Goal: Task Accomplishment & Management: Complete application form

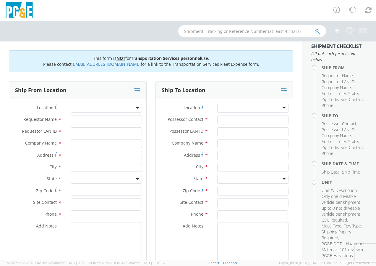
scroll to position [9, 0]
drag, startPoint x: 303, startPoint y: 73, endPoint x: 304, endPoint y: 76, distance: 3.3
click at [304, 77] on aside "Shipment Checklist Fill out each form listed below Ship From Requestor Name , R…" at bounding box center [339, 150] width 74 height 218
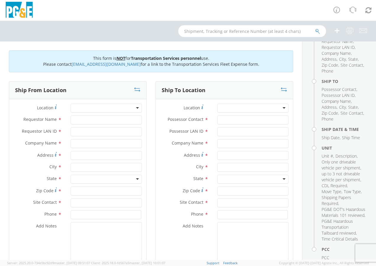
scroll to position [0, 0]
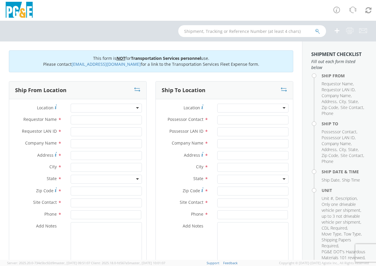
click at [190, 14] on div at bounding box center [188, 10] width 376 height 21
click at [91, 23] on div at bounding box center [188, 31] width 376 height 21
click at [126, 39] on div at bounding box center [188, 31] width 376 height 21
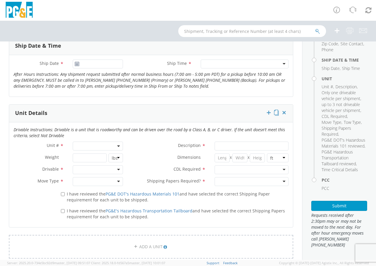
scroll to position [222, 0]
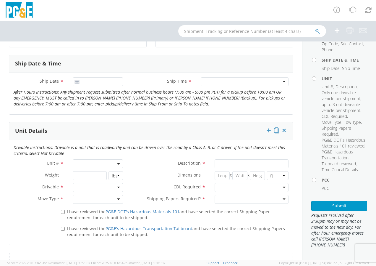
click at [76, 83] on use at bounding box center [77, 81] width 4 height 4
click at [76, 82] on use at bounding box center [77, 81] width 4 height 4
click at [140, 97] on icon "After Hours Instructions: Any shipment request submitted after normal business …" at bounding box center [150, 97] width 272 height 17
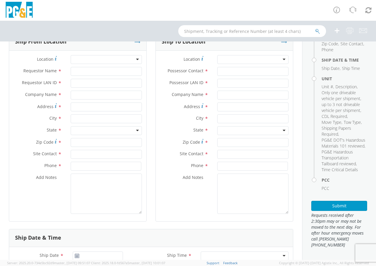
scroll to position [59, 0]
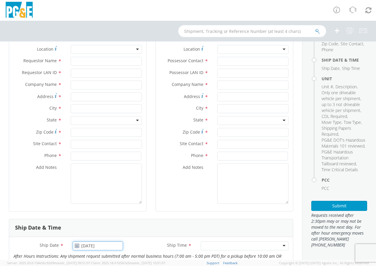
click at [112, 241] on input "[DATE]" at bounding box center [98, 245] width 50 height 9
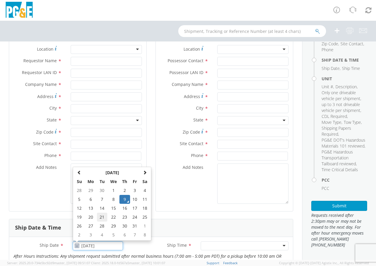
click at [100, 217] on td "21" at bounding box center [102, 216] width 10 height 9
type input "[DATE]"
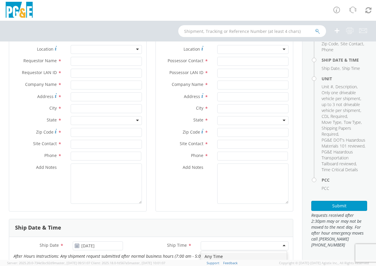
click at [204, 244] on input "select-one" at bounding box center [204, 246] width 1 height 6
click at [282, 245] on div at bounding box center [245, 245] width 88 height 9
click at [276, 244] on div at bounding box center [245, 245] width 88 height 9
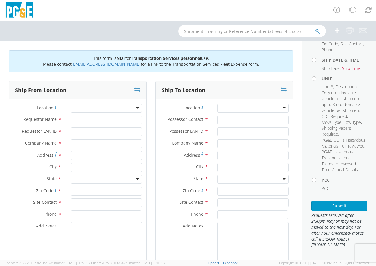
click at [135, 107] on div at bounding box center [106, 107] width 71 height 9
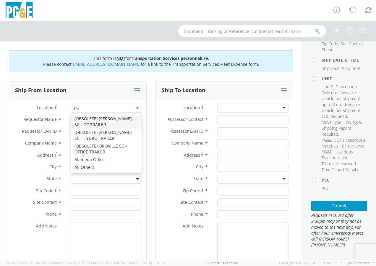
type input "mid"
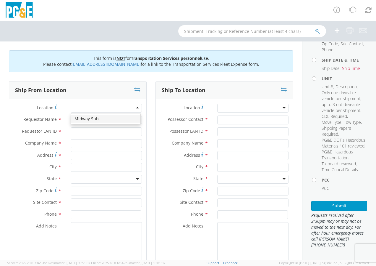
type input "PG&E"
type input "[STREET_ADDRESS]"
type input "Buttonwillow"
type input "93206"
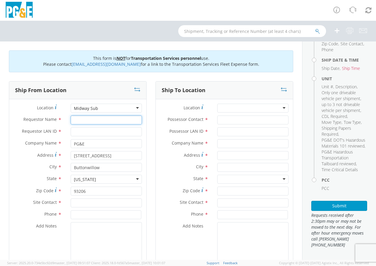
click at [88, 120] on input "Requestor Name *" at bounding box center [106, 119] width 71 height 9
click at [79, 132] on input "Requestor LAN ID *" at bounding box center [106, 131] width 71 height 9
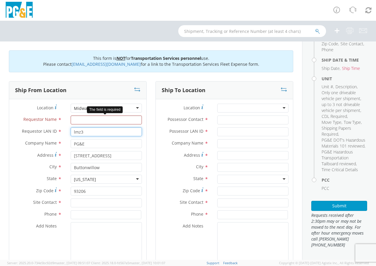
type input "lmz3"
click at [96, 119] on input "Requestor Name *" at bounding box center [106, 119] width 71 height 9
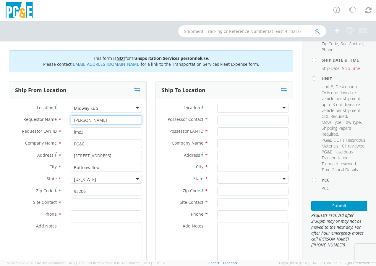
type input "[PERSON_NAME]"
click at [102, 201] on input "text" at bounding box center [106, 202] width 71 height 9
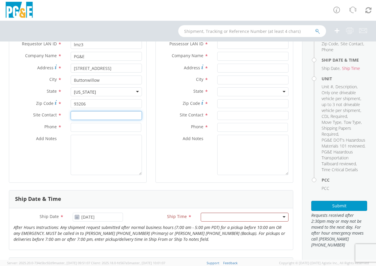
scroll to position [99, 0]
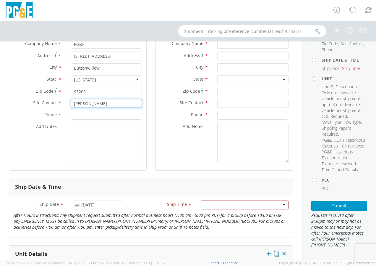
type input "[PERSON_NAME]"
click at [114, 116] on input at bounding box center [106, 115] width 71 height 9
type input "[PHONE_NUMBER]"
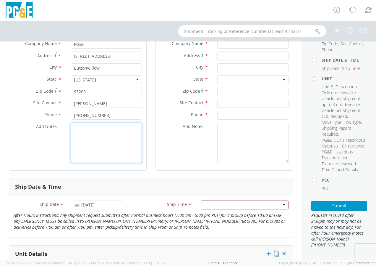
click at [97, 131] on textarea "Add Notes *" at bounding box center [106, 142] width 71 height 40
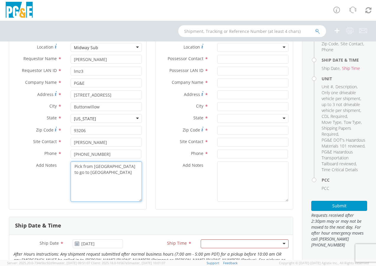
scroll to position [0, 0]
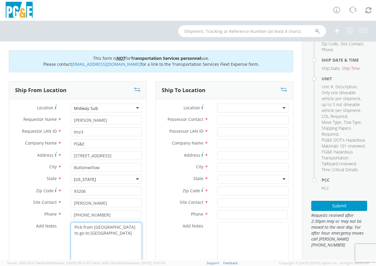
type textarea "Pick from [GEOGRAPHIC_DATA] to go to [GEOGRAPHIC_DATA]"
click at [280, 105] on div at bounding box center [252, 107] width 71 height 9
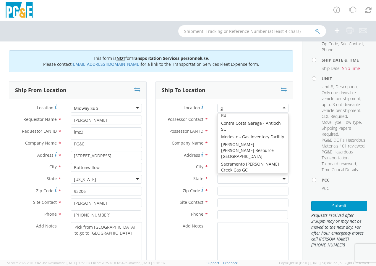
type input "ga"
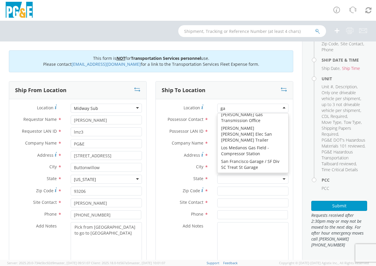
scroll to position [1, 0]
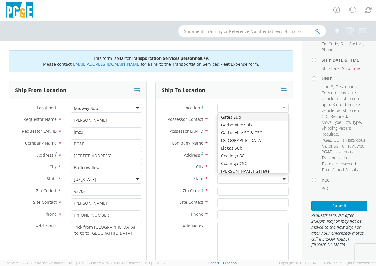
type input "PG&E"
type input "[STREET_ADDRESS][PERSON_NAME]"
type input "HURON"
type input "93234"
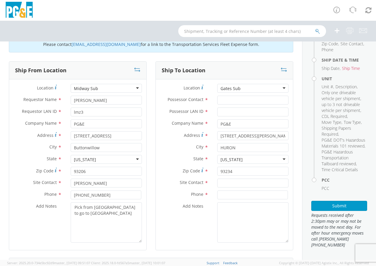
scroll to position [28, 0]
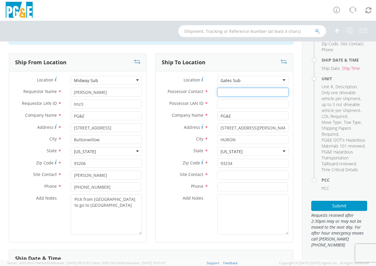
click at [238, 90] on input "Possessor Contact *" at bounding box center [252, 92] width 71 height 9
type input "[PERSON_NAME]"
click at [234, 104] on input "Possessor LAN ID *" at bounding box center [252, 103] width 71 height 9
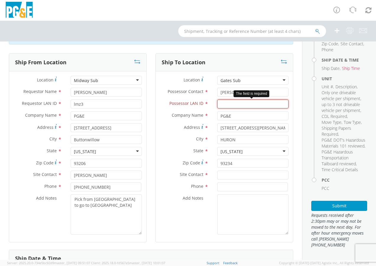
click at [239, 103] on input "Possessor LAN ID *" at bounding box center [252, 103] width 71 height 9
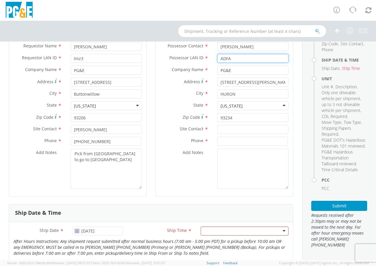
scroll to position [95, 0]
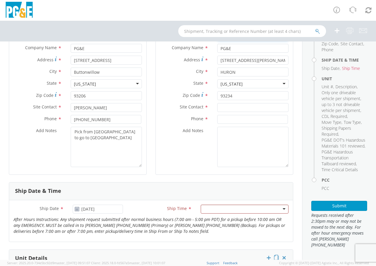
type input "ADFA"
click at [228, 108] on input "text" at bounding box center [252, 107] width 71 height 9
type input "[PERSON_NAME]"
click at [227, 119] on input at bounding box center [252, 119] width 71 height 9
click at [243, 121] on input at bounding box center [252, 119] width 71 height 9
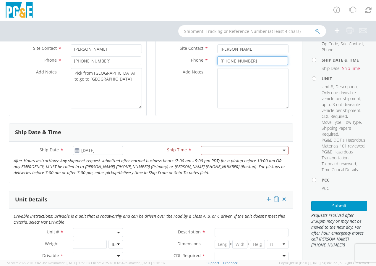
scroll to position [200, 0]
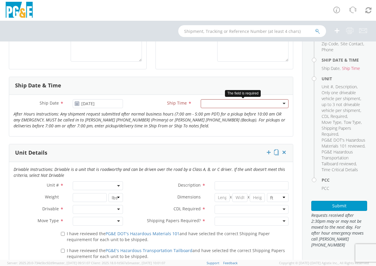
type input "[PHONE_NUMBER]"
click at [280, 106] on div at bounding box center [245, 103] width 88 height 9
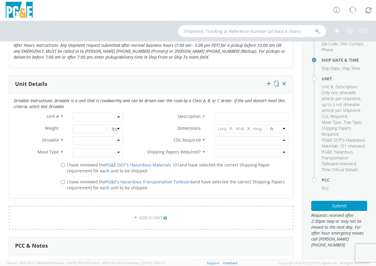
scroll to position [270, 0]
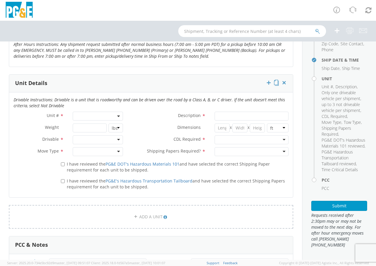
click at [117, 116] on b at bounding box center [118, 115] width 3 height 1
click at [166, 107] on p "Drivable Instructions: Drivable is a unit that is roadworthy and can be driven …" at bounding box center [151, 103] width 284 height 12
click at [221, 115] on input "Description *" at bounding box center [252, 115] width 74 height 9
type input "wire puller"
click at [282, 140] on div at bounding box center [252, 139] width 74 height 9
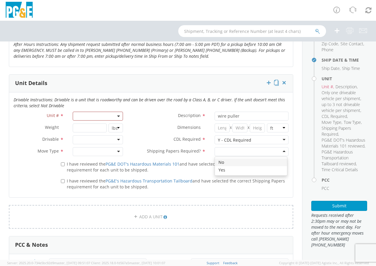
click at [279, 150] on div at bounding box center [252, 151] width 74 height 9
click at [281, 139] on div "Y - CDL Required" at bounding box center [252, 139] width 74 height 9
click at [116, 140] on div at bounding box center [98, 139] width 50 height 9
click at [118, 152] on div at bounding box center [98, 151] width 50 height 9
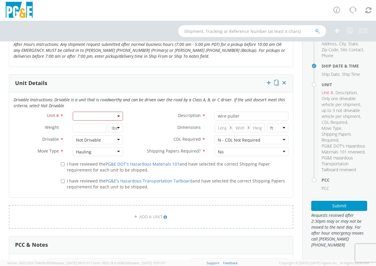
scroll to position [117, 0]
click at [119, 115] on span at bounding box center [98, 115] width 50 height 9
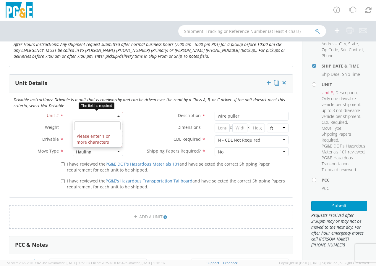
click at [111, 124] on input "search" at bounding box center [97, 125] width 46 height 9
click at [135, 123] on div "Description * wire puller" at bounding box center [210, 117] width 166 height 12
click at [107, 116] on span at bounding box center [98, 115] width 50 height 9
click at [98, 126] on input "search" at bounding box center [97, 125] width 46 height 9
type input "n"
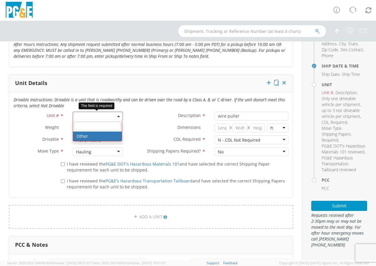
type input "n"
type input "N/A"
click at [166, 123] on label "Dimensions *" at bounding box center [168, 127] width 83 height 8
click at [118, 117] on span at bounding box center [118, 115] width 1 height 9
click at [95, 123] on input "search" at bounding box center [97, 125] width 46 height 9
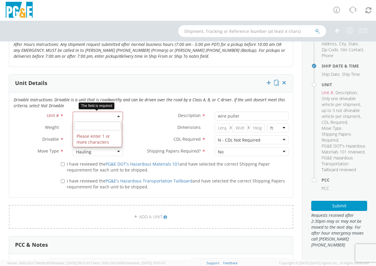
type input "A"
type input "N"
select select "Other"
select select "? undefined:undefined ?"
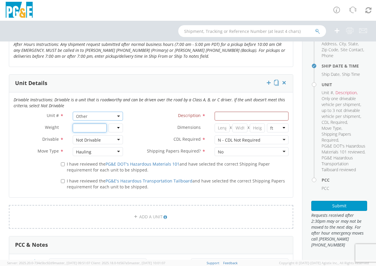
click at [88, 125] on input "number" at bounding box center [90, 127] width 34 height 9
click at [153, 136] on label "CDL Required *" at bounding box center [168, 139] width 83 height 8
click at [64, 164] on label "I have reviewed the PG&E DOT's Hazardous Materials 101 and have selected the co…" at bounding box center [175, 166] width 228 height 13
click at [64, 164] on input "I have reviewed the PG&E DOT's Hazardous Materials 101 and have selected the co…" at bounding box center [63, 164] width 4 height 4
checkbox input "true"
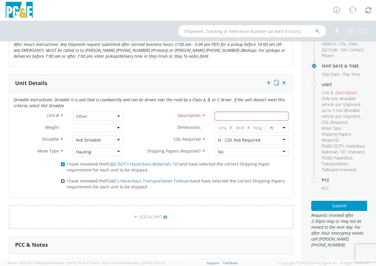
click at [64, 181] on input "I have reviewed the PG&E's Hazardous Transportation Tailboard and have selected…" at bounding box center [63, 181] width 4 height 4
checkbox input "true"
click at [250, 116] on input "Description *" at bounding box center [252, 115] width 74 height 9
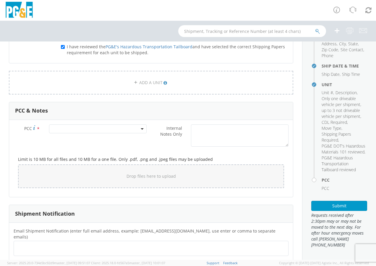
scroll to position [411, 0]
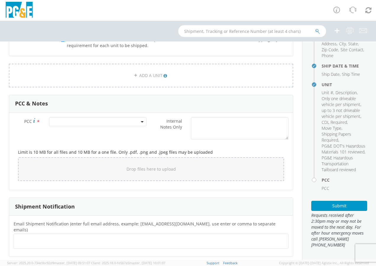
type input "WIRE PULLING REEL HOLDER"
click at [142, 123] on span at bounding box center [142, 121] width 1 height 9
click at [124, 132] on input "number" at bounding box center [97, 131] width 93 height 9
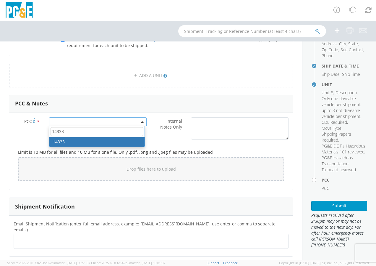
type input "14333"
select select "14333"
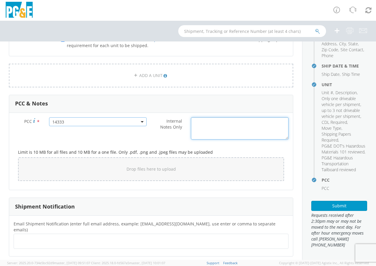
click at [213, 127] on textarea "Internal Notes Only *" at bounding box center [240, 128] width 98 height 22
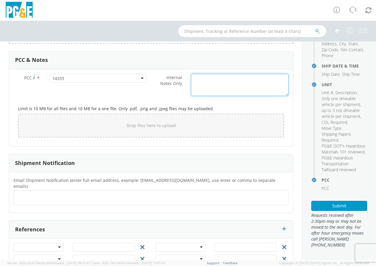
scroll to position [468, 0]
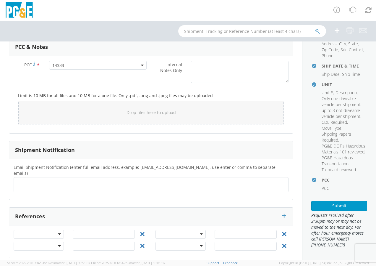
click at [55, 179] on ul at bounding box center [151, 184] width 270 height 10
type input "[EMAIL_ADDRESS][DOMAIN_NAME]"
click at [83, 179] on ul "[EMAIL_ADDRESS][DOMAIN_NAME] ×" at bounding box center [151, 184] width 270 height 10
type input "[EMAIL_ADDRESS][DOMAIN_NAME]"
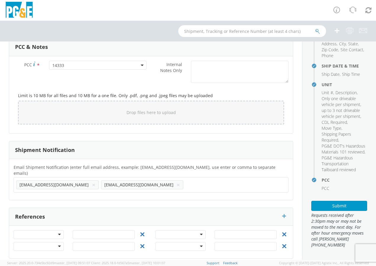
click at [158, 192] on div "Email Shipment Notification (enter full email address, example: [EMAIL_ADDRESS]…" at bounding box center [151, 179] width 284 height 41
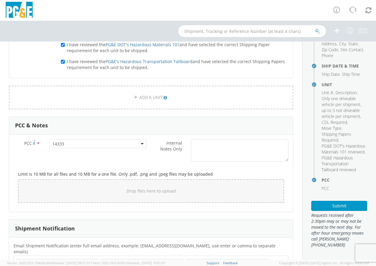
scroll to position [468, 0]
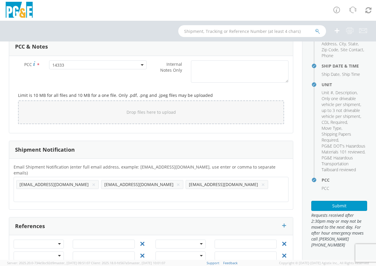
click at [208, 179] on ul "[EMAIL_ADDRESS][DOMAIN_NAME] × [EMAIL_ADDRESS][DOMAIN_NAME] × [EMAIL_ADDRESS][D…" at bounding box center [151, 189] width 270 height 20
click at [56, 190] on input "text" at bounding box center [35, 194] width 39 height 9
type input "[EMAIL_ADDRESS][DOMAIN_NAME]"
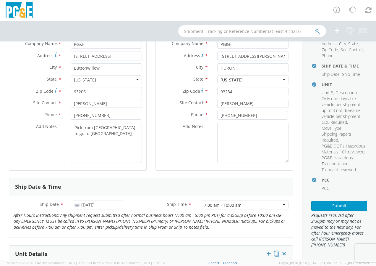
scroll to position [88, 0]
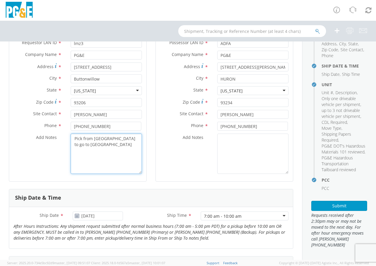
drag, startPoint x: 85, startPoint y: 143, endPoint x: 63, endPoint y: 140, distance: 22.8
click at [63, 140] on div "Add Notes * Pick from [GEOGRAPHIC_DATA] to go to [GEOGRAPHIC_DATA]" at bounding box center [77, 153] width 137 height 40
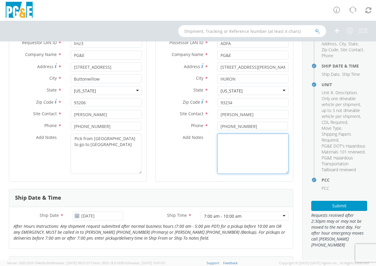
click at [248, 151] on textarea "Add Notes *" at bounding box center [252, 153] width 71 height 40
paste textarea "Pick from [GEOGRAPHIC_DATA] to go to [GEOGRAPHIC_DATA]"
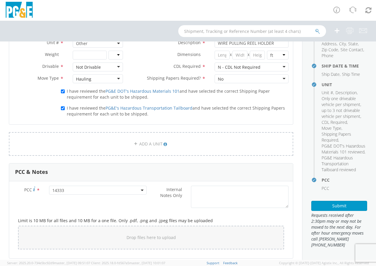
scroll to position [345, 0]
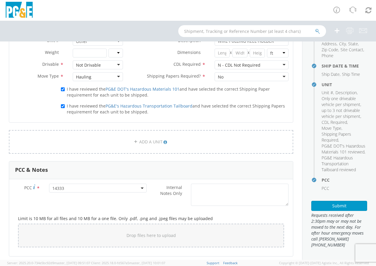
type textarea "Pick from [GEOGRAPHIC_DATA] to go to [GEOGRAPHIC_DATA]"
click at [248, 196] on textarea "Internal Notes Only *" at bounding box center [240, 194] width 98 height 22
paste textarea "Pick from [GEOGRAPHIC_DATA] to go to [GEOGRAPHIC_DATA]"
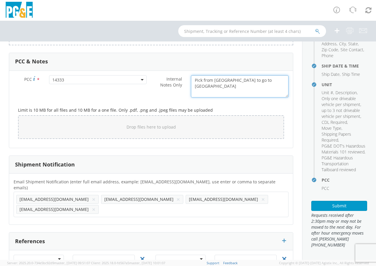
scroll to position [468, 0]
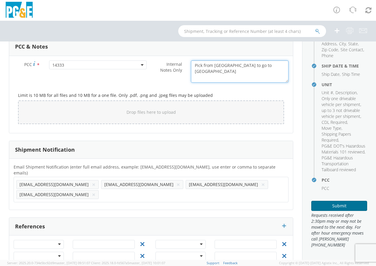
type textarea "Pick from [GEOGRAPHIC_DATA] to go to [GEOGRAPHIC_DATA]"
click at [337, 202] on button "Submit" at bounding box center [339, 205] width 56 height 10
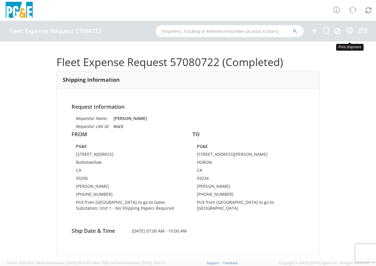
click at [350, 30] on icon at bounding box center [350, 30] width 8 height 7
